Goal: Find specific page/section: Find specific page/section

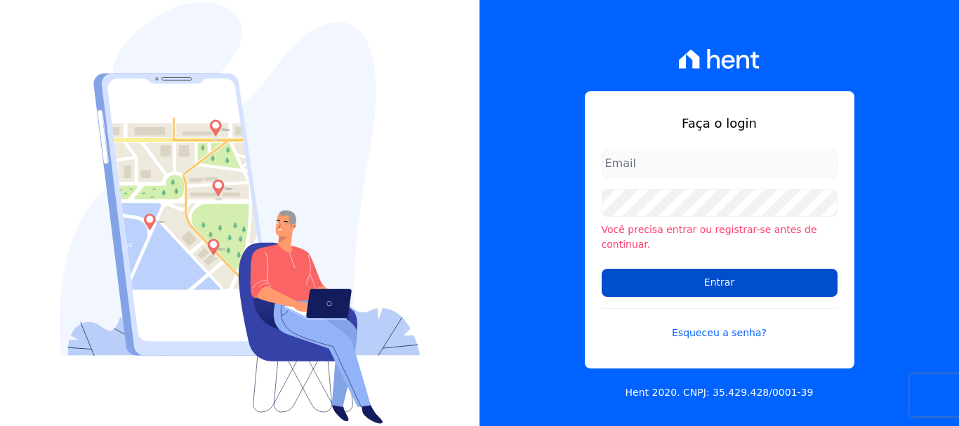
type input "ary@santuzzo.com.br"
click at [704, 280] on input "Entrar" at bounding box center [720, 283] width 236 height 28
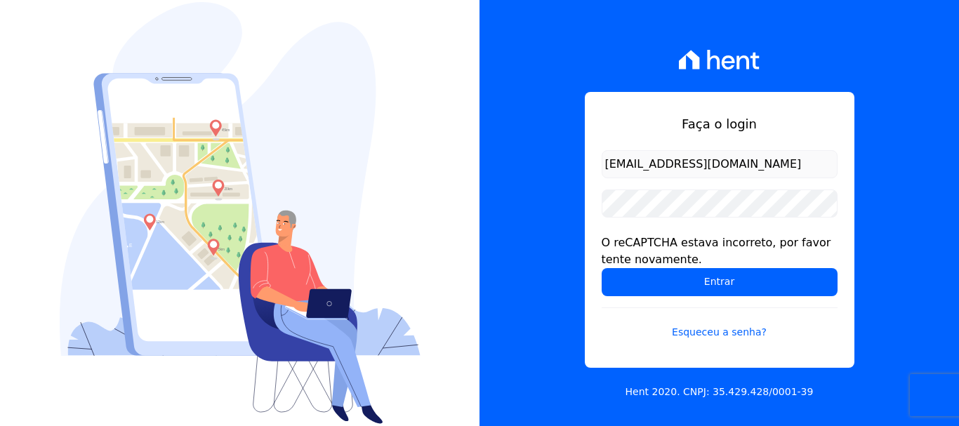
click at [545, 291] on div "Faça o login ary@santuzzo.com.br O reCAPTCHA estava incorreto, por favor tente …" at bounding box center [720, 213] width 480 height 426
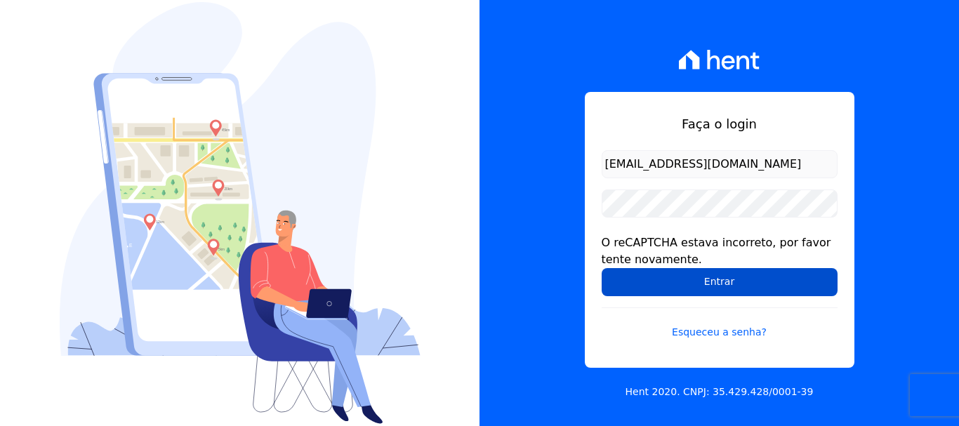
click at [711, 281] on input "Entrar" at bounding box center [720, 282] width 236 height 28
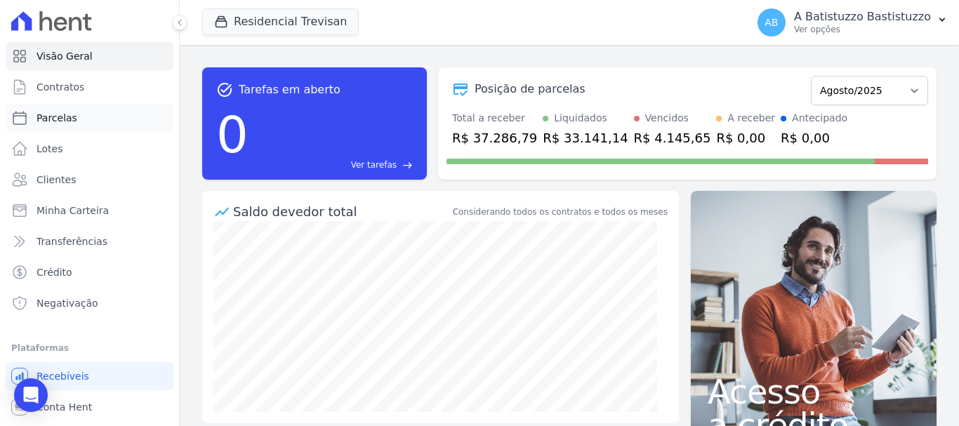
click at [61, 120] on span "Parcelas" at bounding box center [57, 118] width 41 height 14
select select
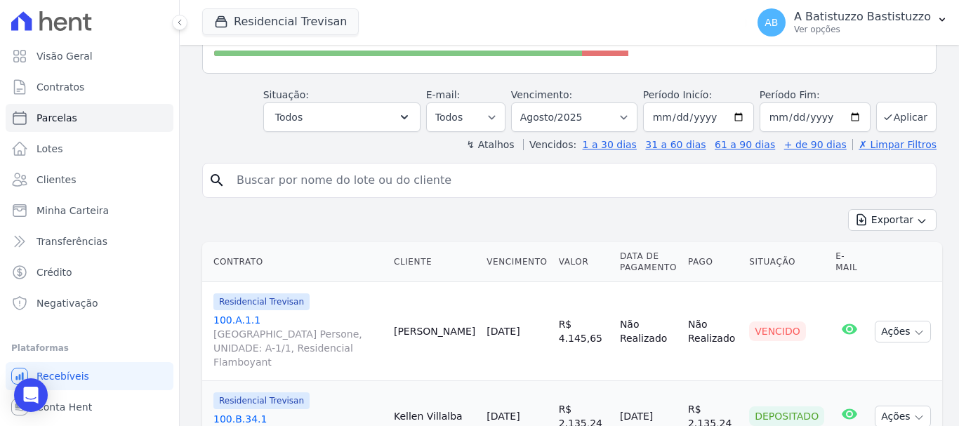
scroll to position [99, 0]
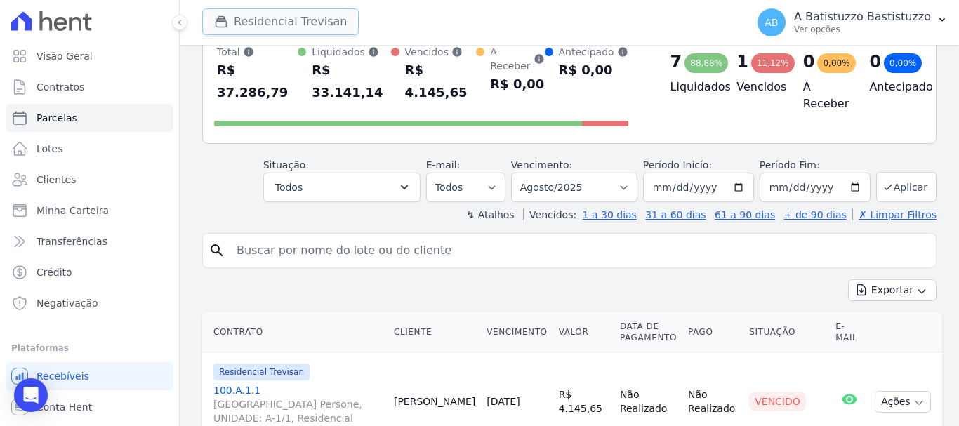
click at [306, 15] on button "Residencial Trevisan" at bounding box center [280, 21] width 157 height 27
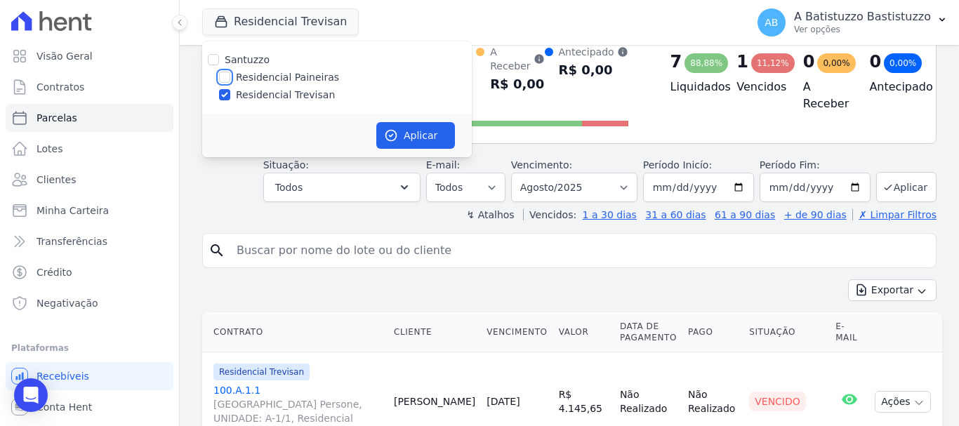
click at [226, 81] on input "Residencial Paineiras" at bounding box center [224, 77] width 11 height 11
checkbox input "true"
click at [224, 93] on input "Residencial Trevisan" at bounding box center [224, 94] width 11 height 11
checkbox input "false"
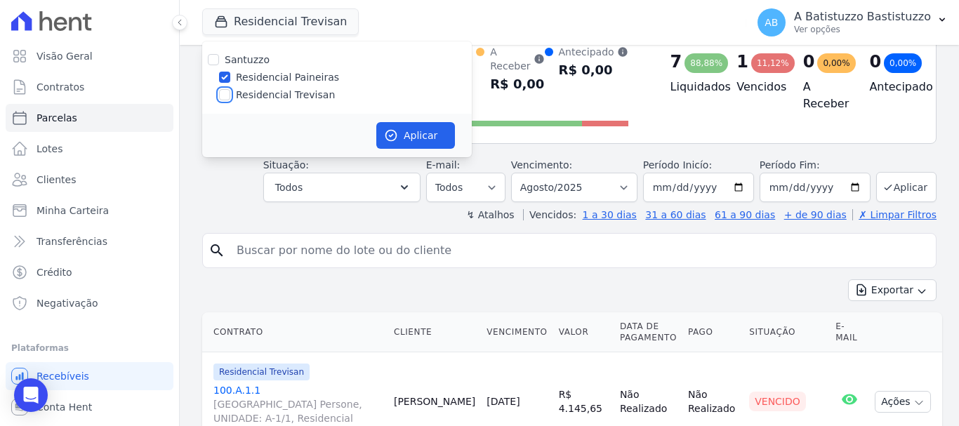
checkbox input "false"
click at [429, 130] on button "Aplicar" at bounding box center [415, 135] width 79 height 27
select select
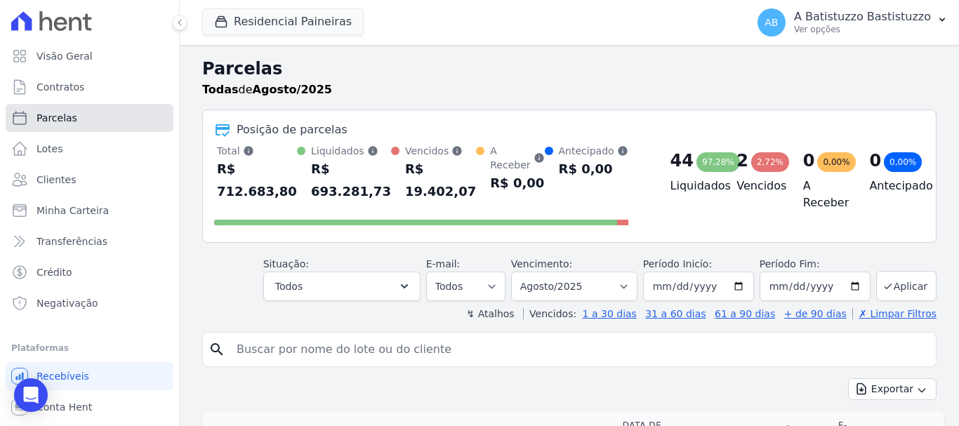
click at [51, 120] on span "Parcelas" at bounding box center [57, 118] width 41 height 14
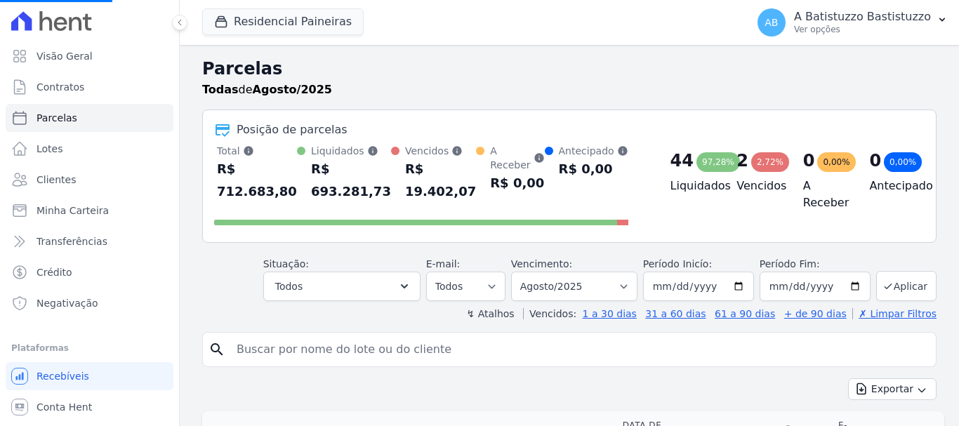
select select
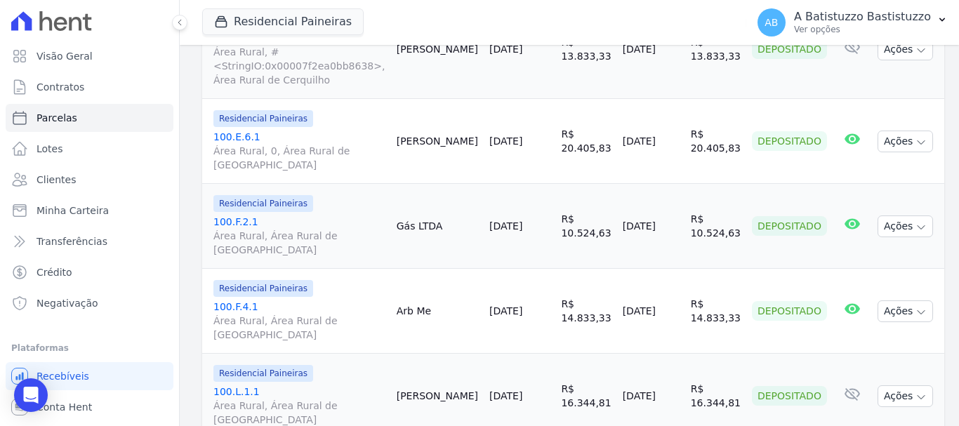
scroll to position [2072, 0]
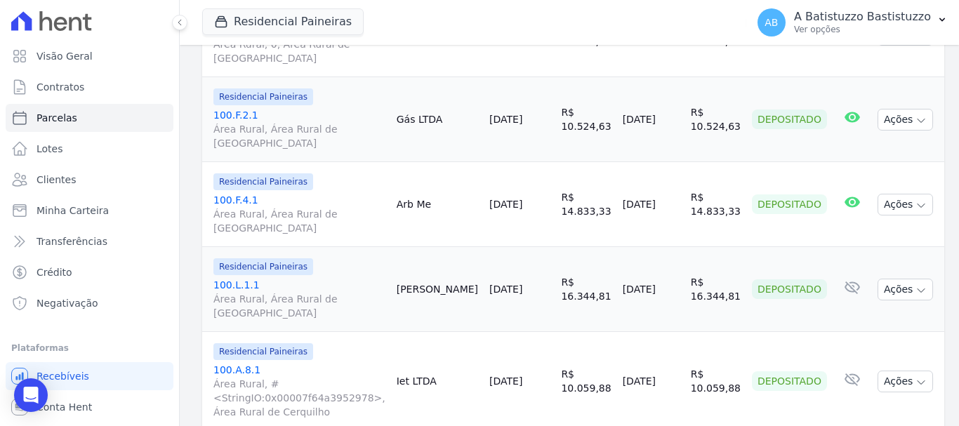
select select
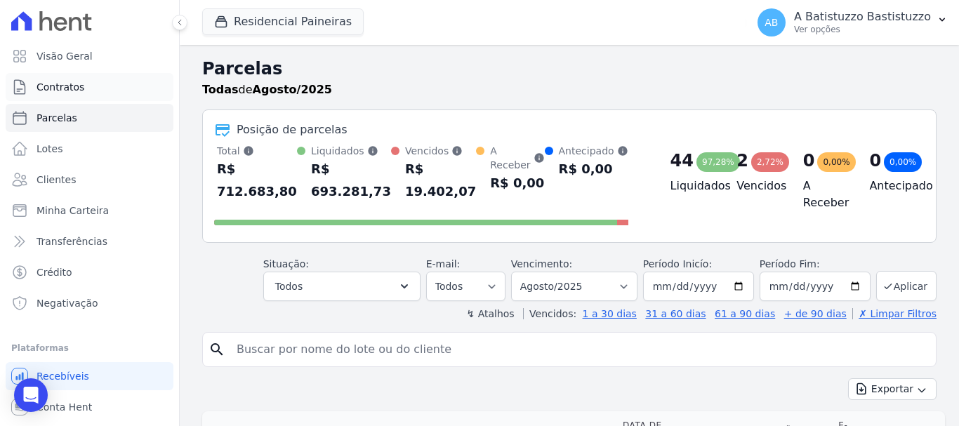
click at [74, 86] on span "Contratos" at bounding box center [61, 87] width 48 height 14
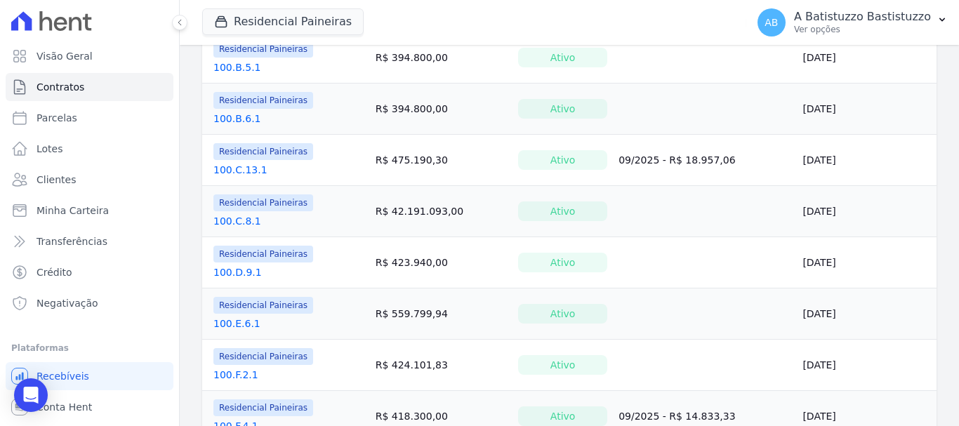
scroll to position [702, 0]
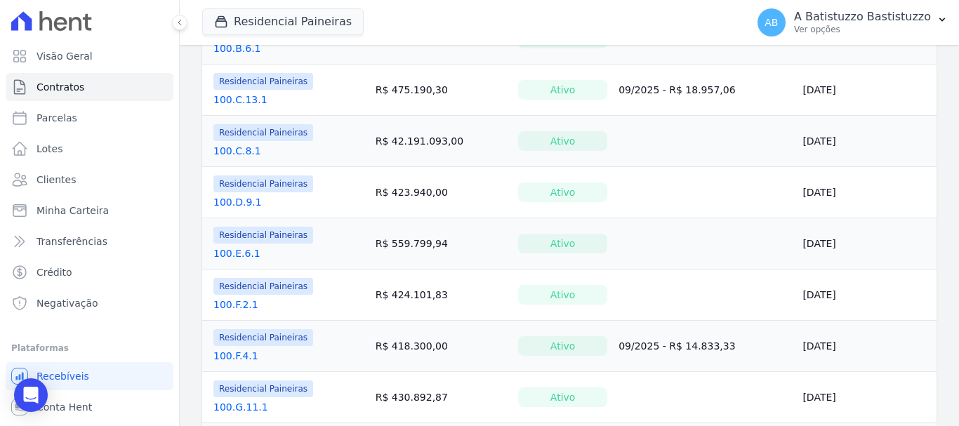
click at [237, 196] on link "100.D.9.1" at bounding box center [237, 202] width 48 height 14
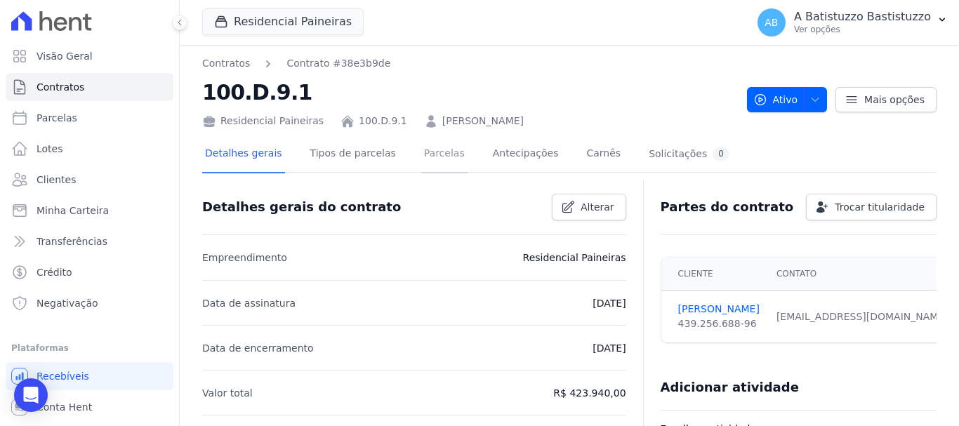
click at [430, 157] on link "Parcelas" at bounding box center [444, 154] width 46 height 37
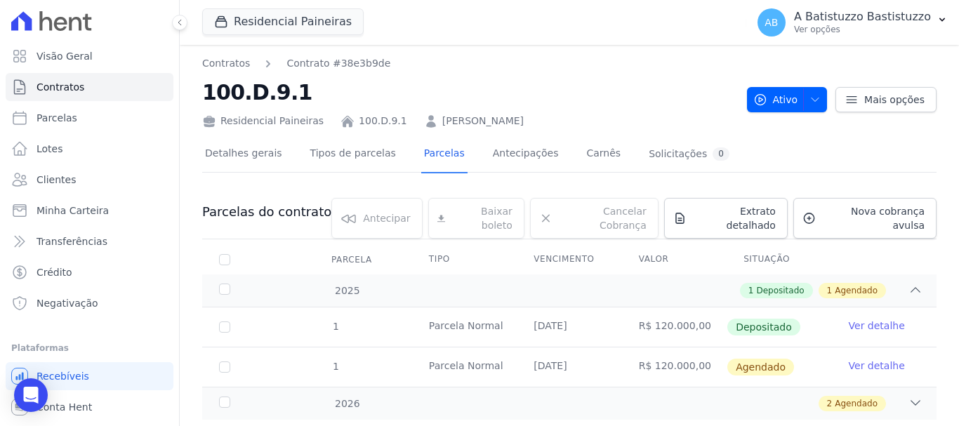
scroll to position [25, 0]
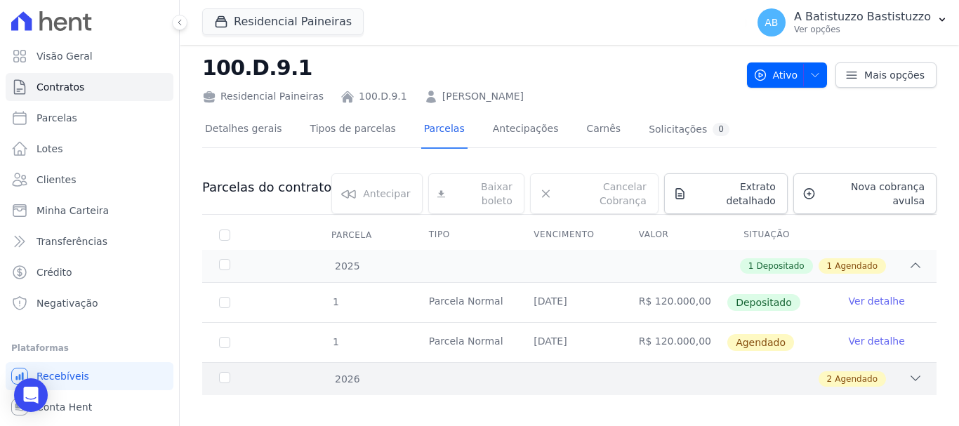
click at [908, 371] on icon at bounding box center [915, 378] width 14 height 14
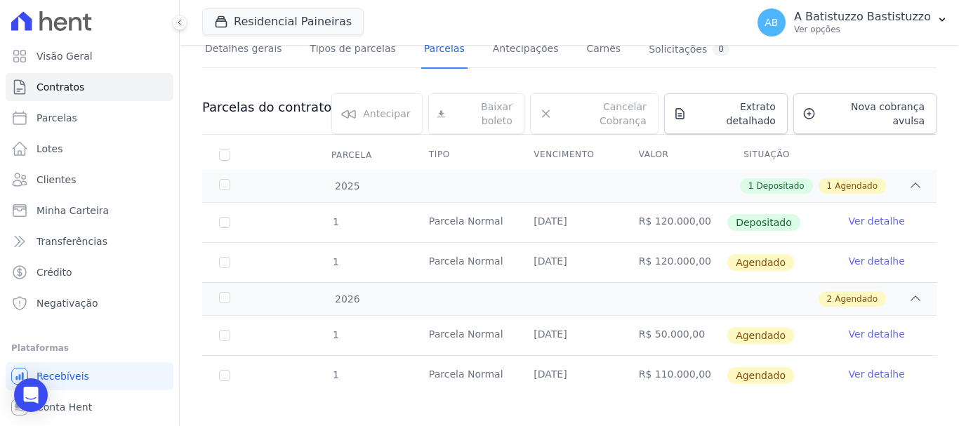
scroll to position [0, 0]
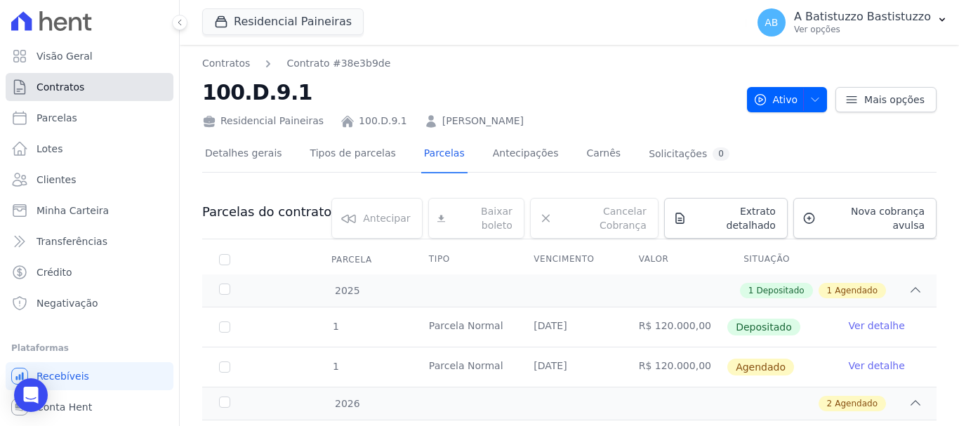
click at [117, 91] on link "Contratos" at bounding box center [90, 87] width 168 height 28
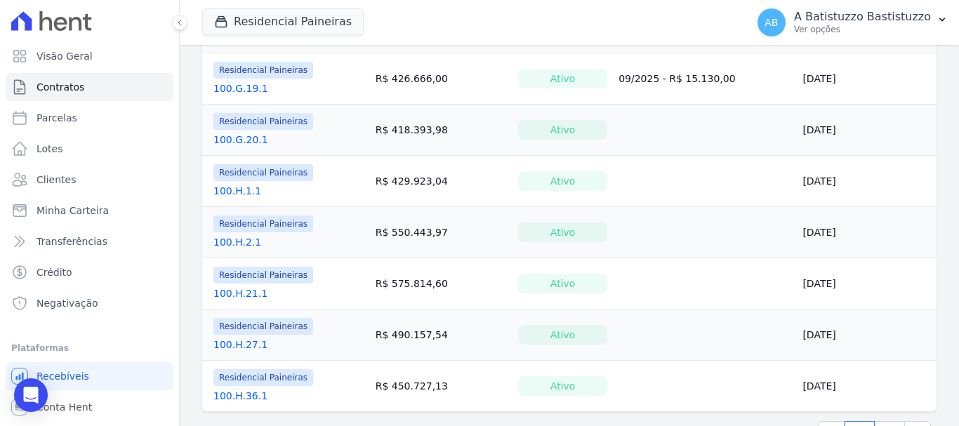
scroll to position [1170, 0]
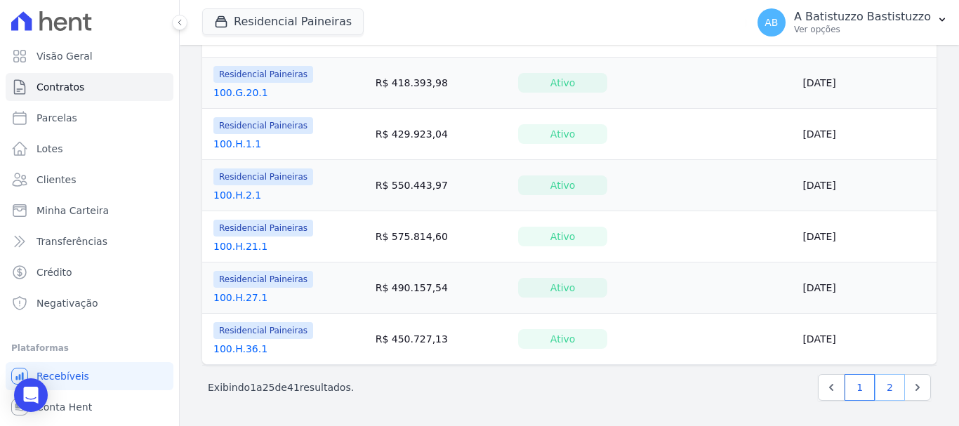
click at [880, 387] on link "2" at bounding box center [890, 387] width 30 height 27
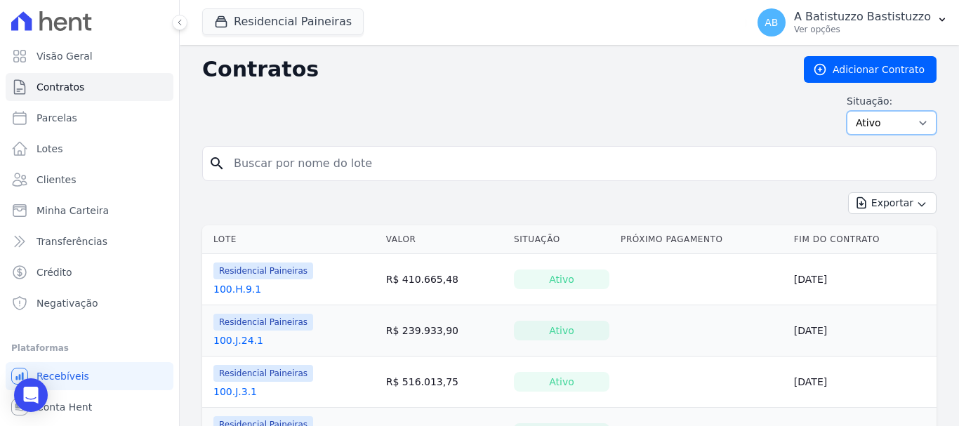
click at [912, 121] on select "Ativo Todos Pausado Distratado Rascunho Expirado Encerrado" at bounding box center [892, 123] width 90 height 24
select select "draft"
click at [847, 111] on select "Ativo Todos Pausado Distratado Rascunho Expirado Encerrado" at bounding box center [892, 123] width 90 height 24
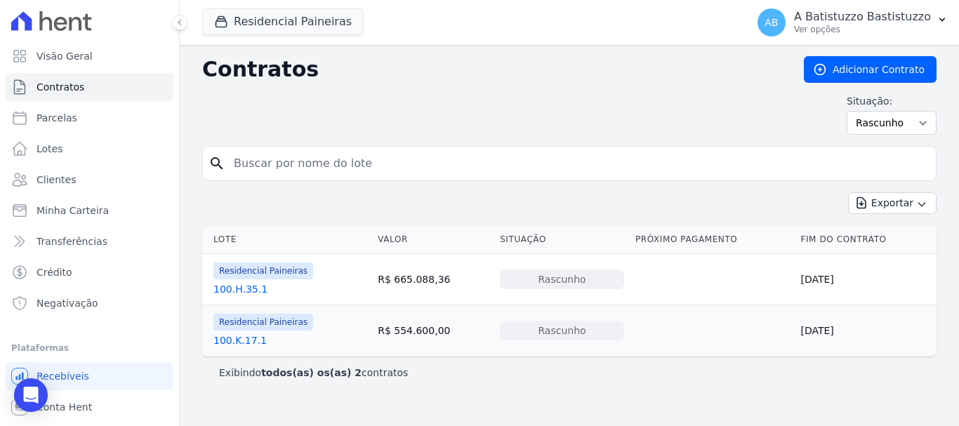
click at [232, 288] on link "100.H.35.1" at bounding box center [240, 289] width 54 height 14
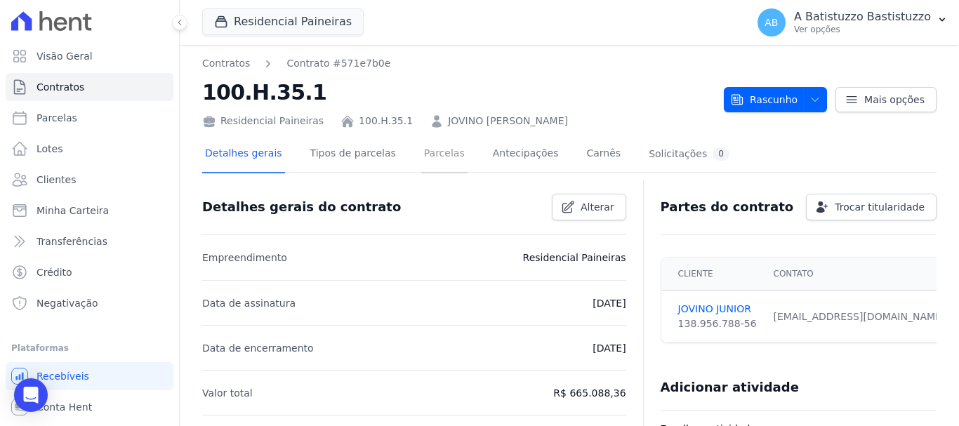
click at [435, 155] on link "Parcelas" at bounding box center [444, 154] width 46 height 37
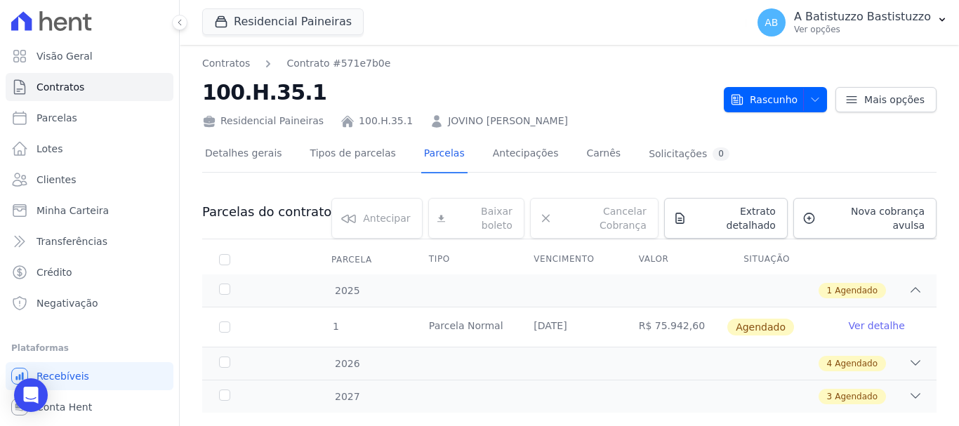
scroll to position [18, 0]
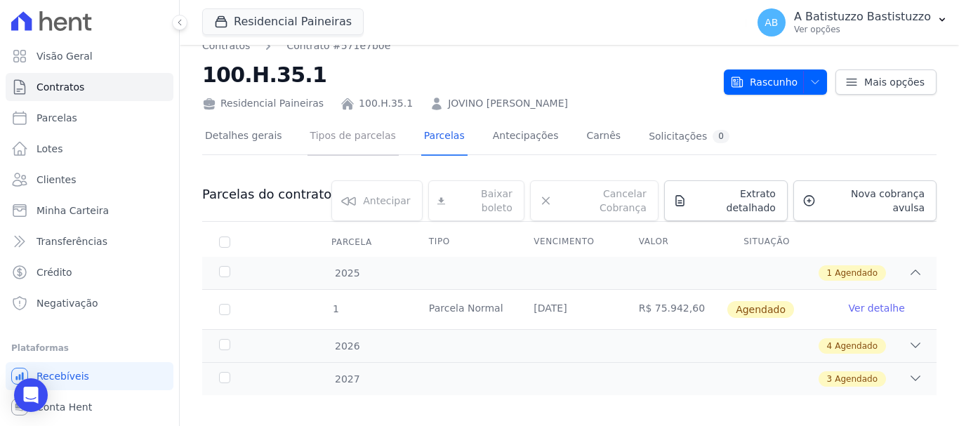
click at [356, 133] on link "Tipos de parcelas" at bounding box center [352, 137] width 91 height 37
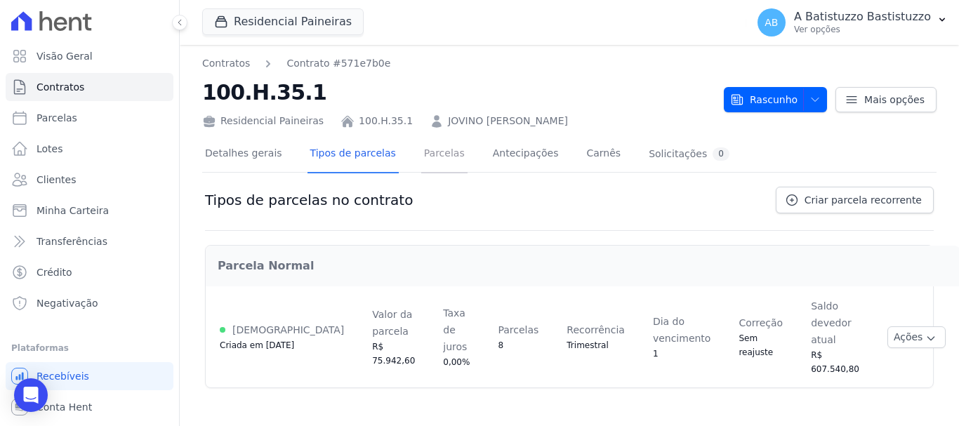
click at [421, 157] on link "Parcelas" at bounding box center [444, 154] width 46 height 37
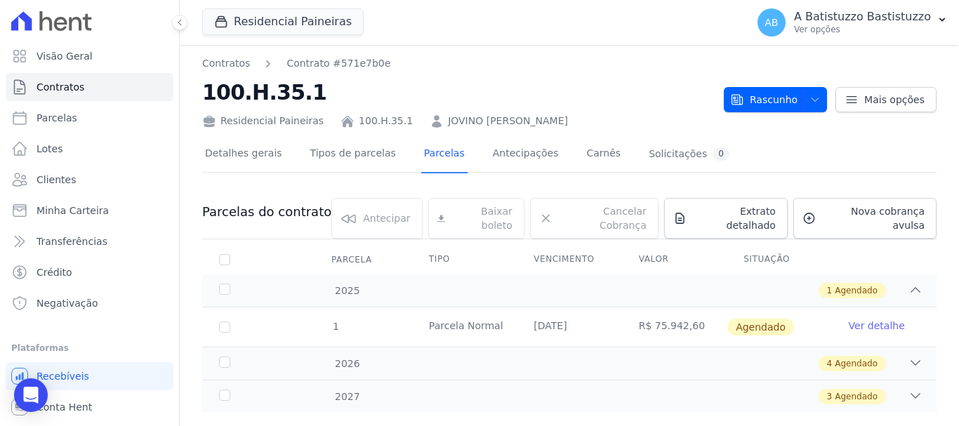
scroll to position [18, 0]
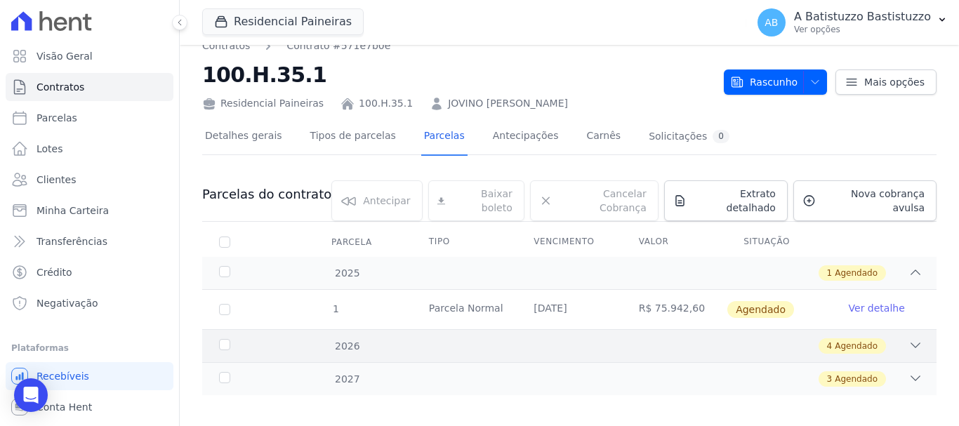
click at [908, 338] on icon at bounding box center [915, 345] width 14 height 14
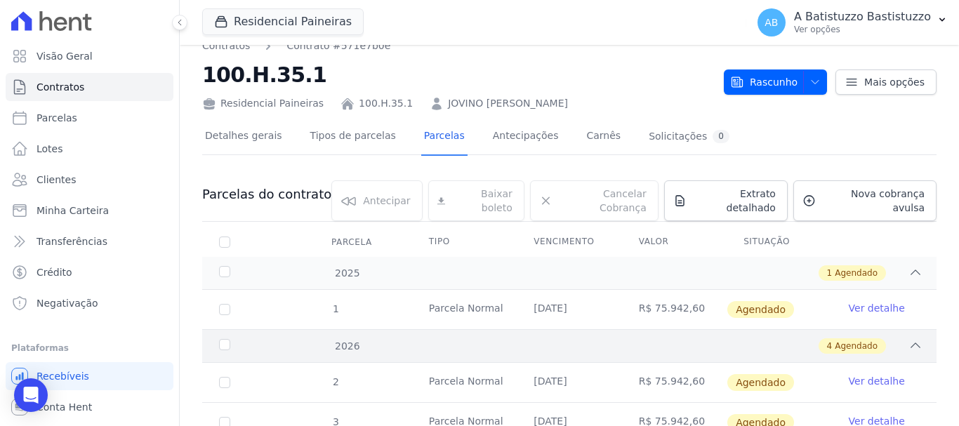
click at [908, 338] on icon at bounding box center [915, 345] width 14 height 14
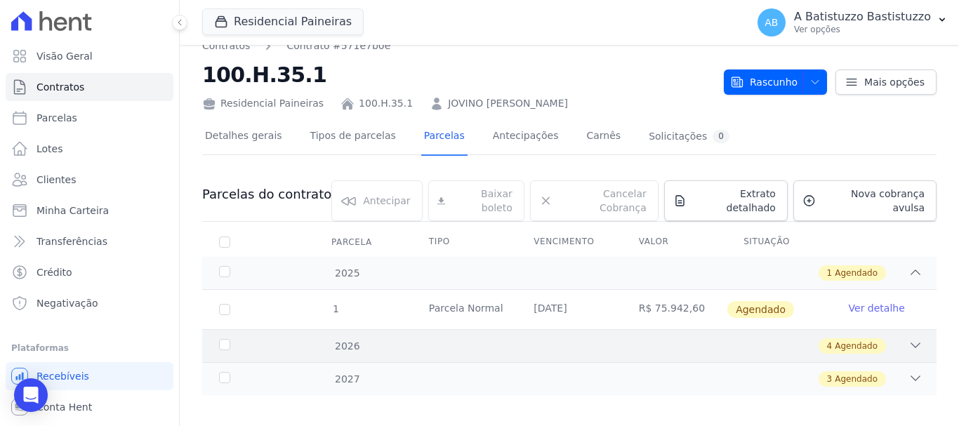
click at [908, 338] on icon at bounding box center [915, 345] width 14 height 14
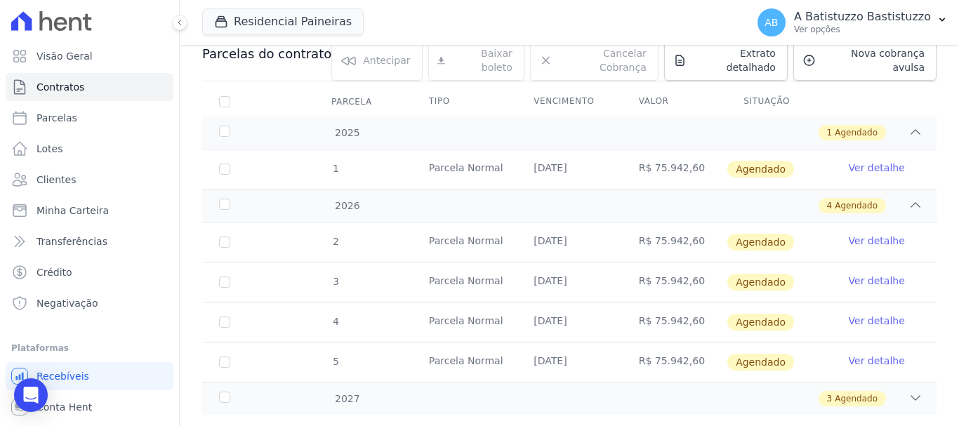
scroll to position [0, 0]
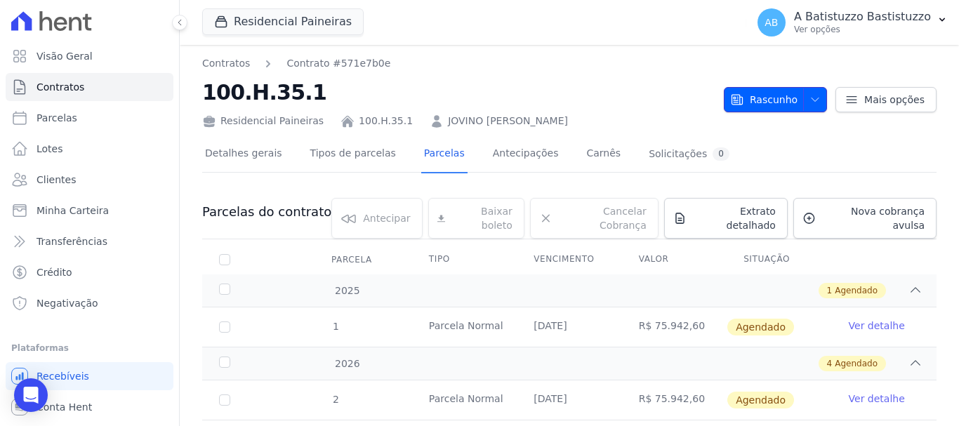
click at [779, 101] on span "Rascunho" at bounding box center [763, 99] width 67 height 25
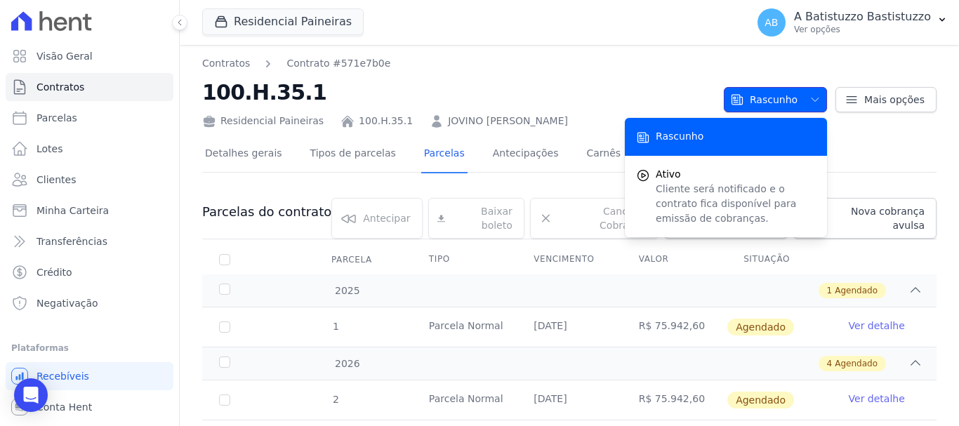
click at [779, 101] on span "Rascunho" at bounding box center [763, 99] width 67 height 25
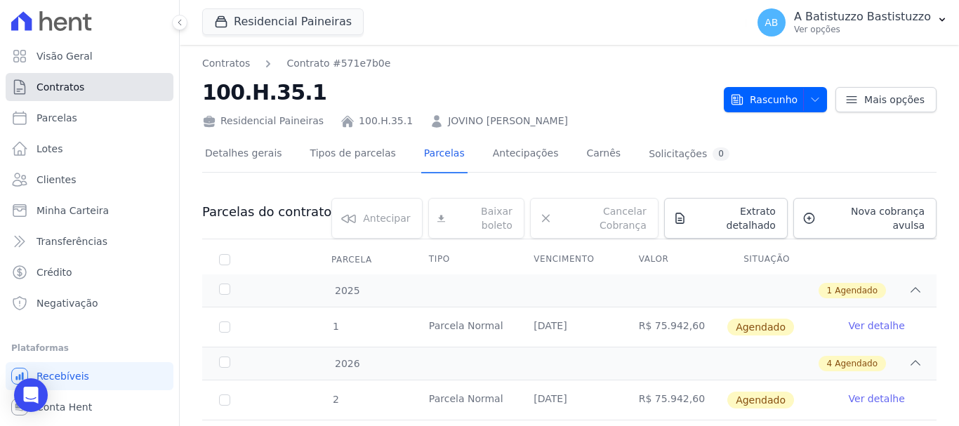
click at [85, 79] on link "Contratos" at bounding box center [90, 87] width 168 height 28
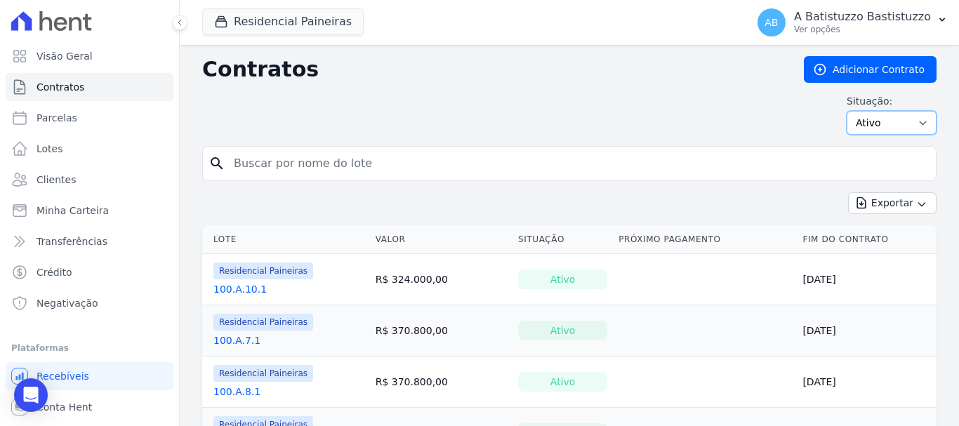
click at [914, 118] on select "Ativo Todos Pausado Distratado Rascunho Expirado Encerrado" at bounding box center [892, 123] width 90 height 24
select select "draft"
click at [847, 111] on select "Ativo Todos Pausado Distratado Rascunho Expirado Encerrado" at bounding box center [892, 123] width 90 height 24
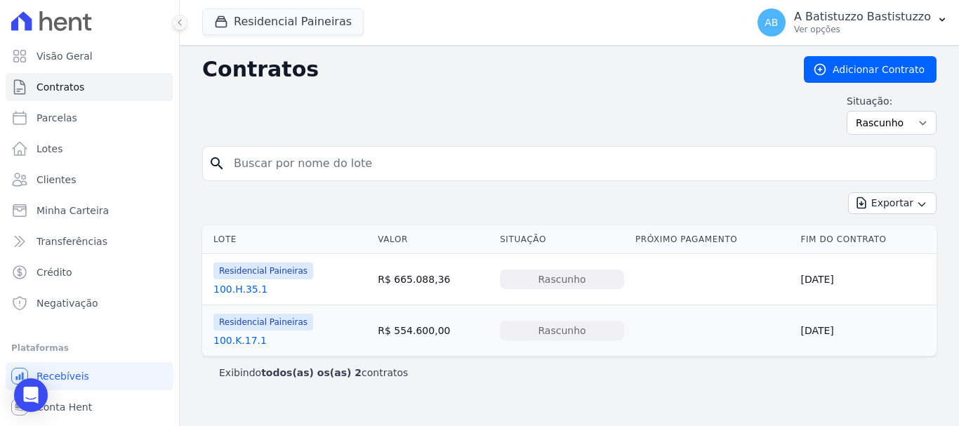
click at [239, 337] on link "100.K.17.1" at bounding box center [239, 340] width 53 height 14
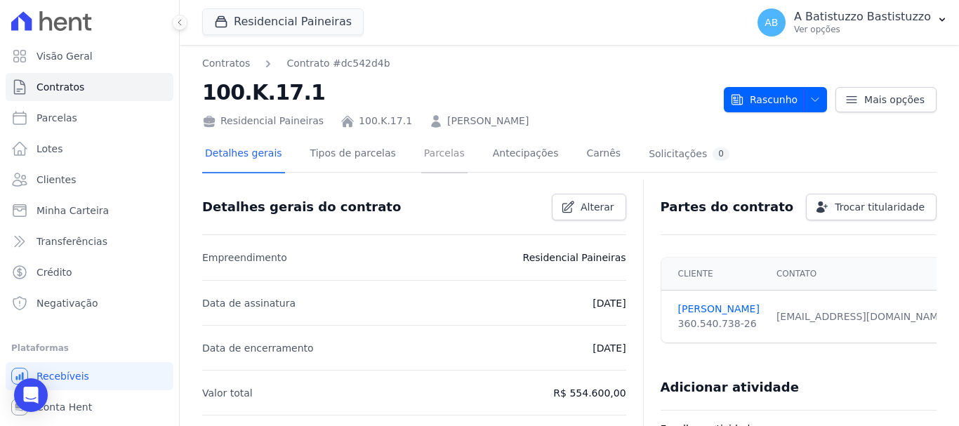
click at [426, 152] on link "Parcelas" at bounding box center [444, 154] width 46 height 37
